Goal: Task Accomplishment & Management: Use online tool/utility

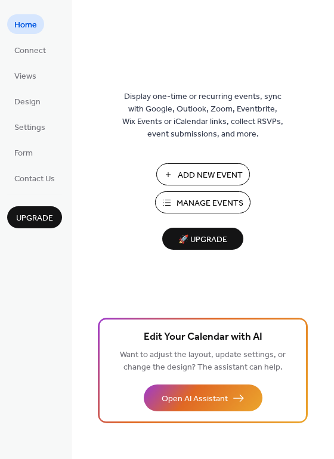
click at [193, 178] on span "Add New Event" at bounding box center [210, 175] width 65 height 13
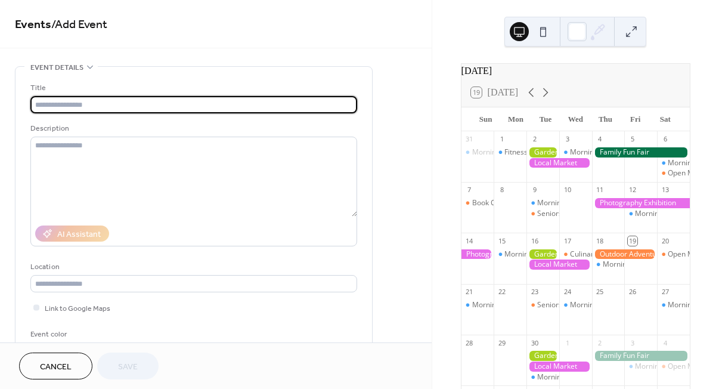
click at [574, 198] on div "10" at bounding box center [575, 190] width 33 height 16
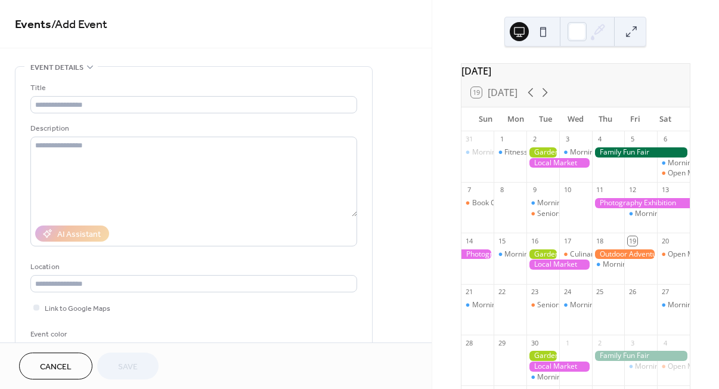
click at [551, 168] on div at bounding box center [559, 163] width 66 height 10
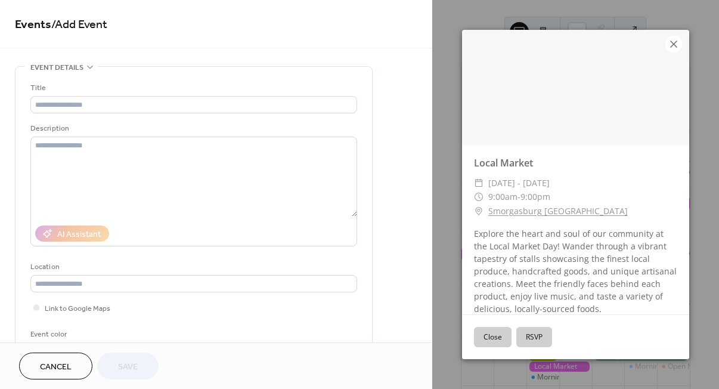
click at [673, 47] on icon at bounding box center [673, 44] width 14 height 14
